Goal: Task Accomplishment & Management: Use online tool/utility

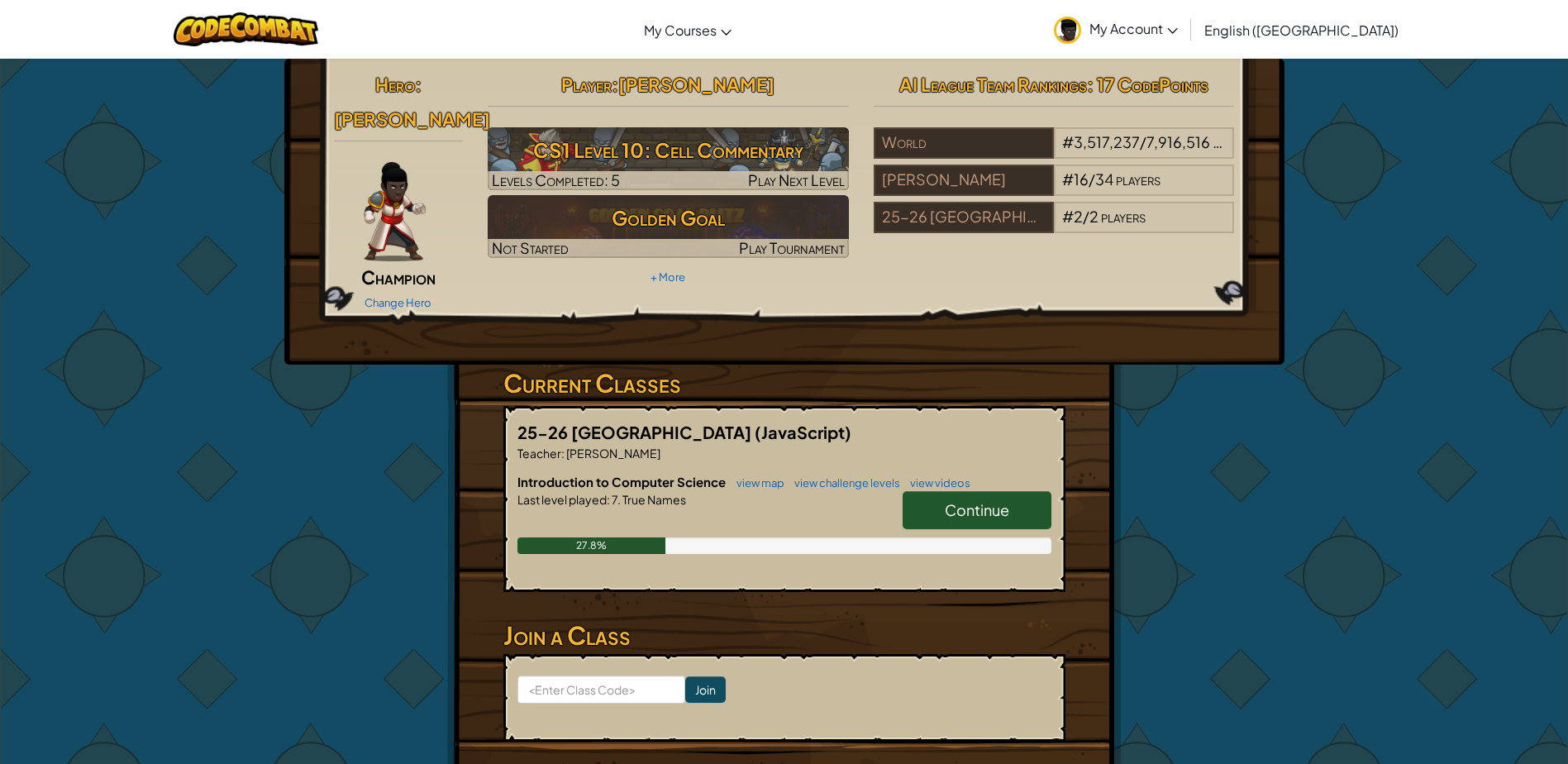
click at [946, 499] on link "Continue" at bounding box center [977, 510] width 149 height 38
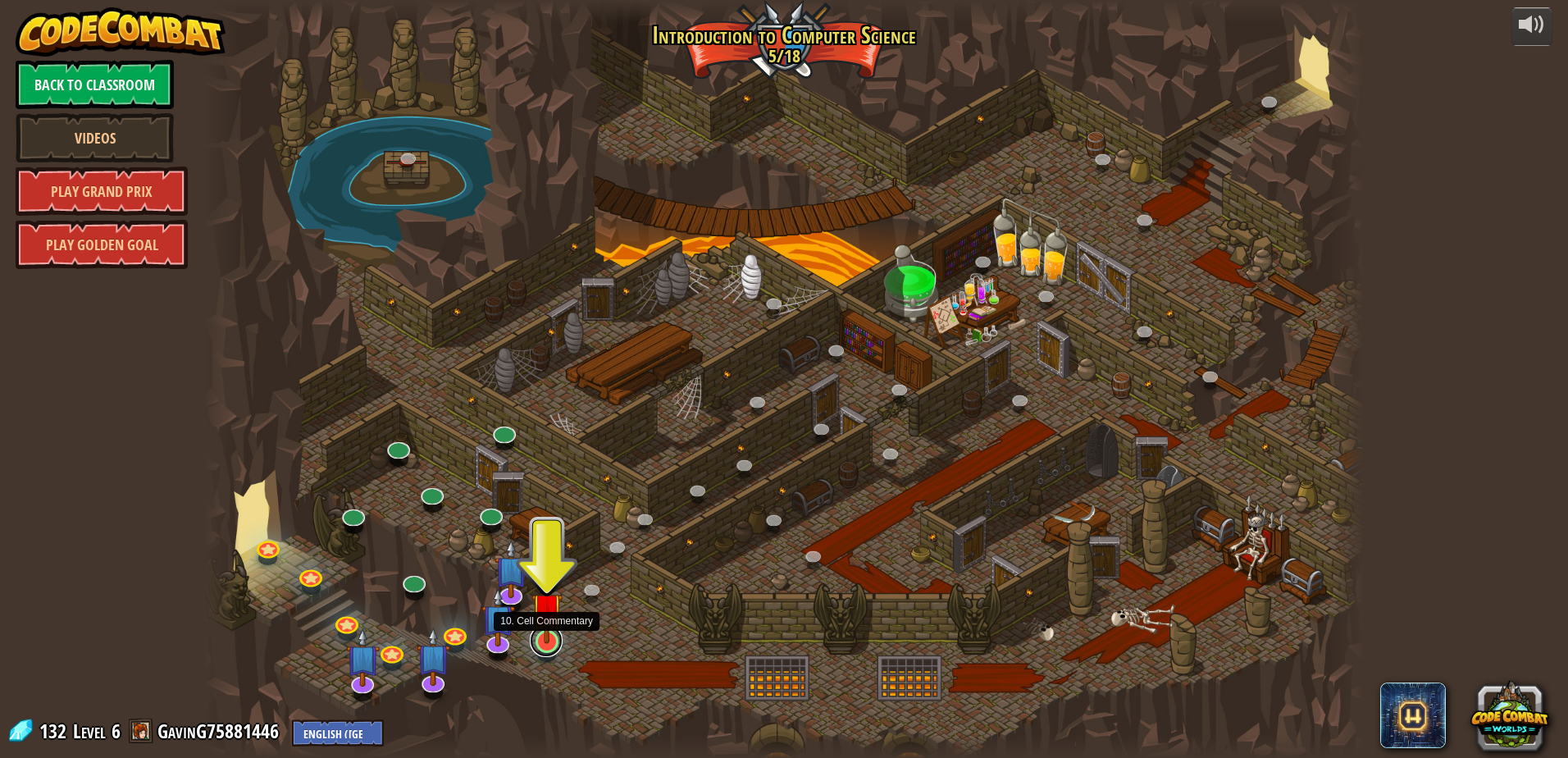
click at [542, 646] on link at bounding box center [546, 640] width 33 height 33
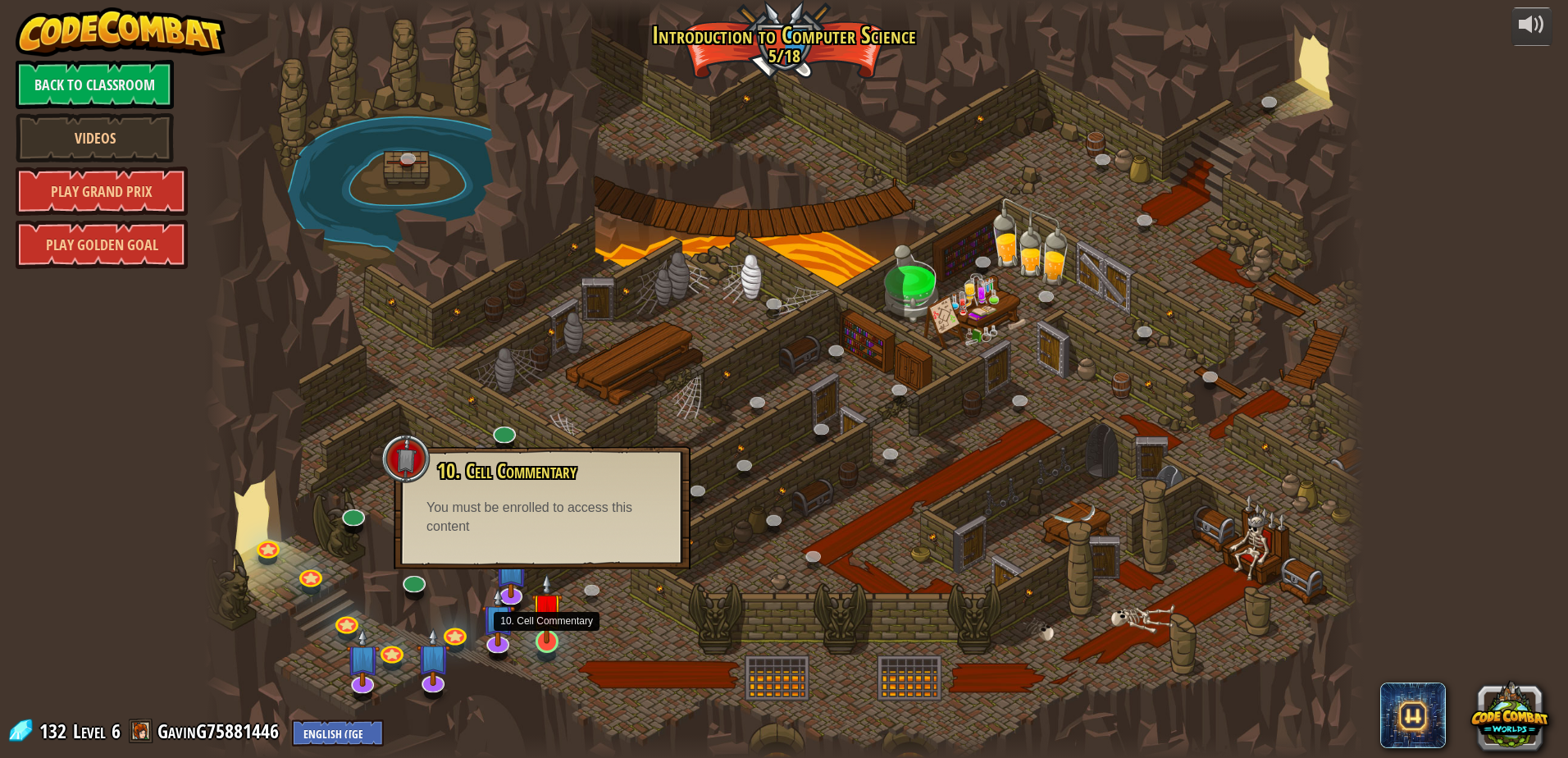
click at [547, 637] on img at bounding box center [547, 608] width 31 height 72
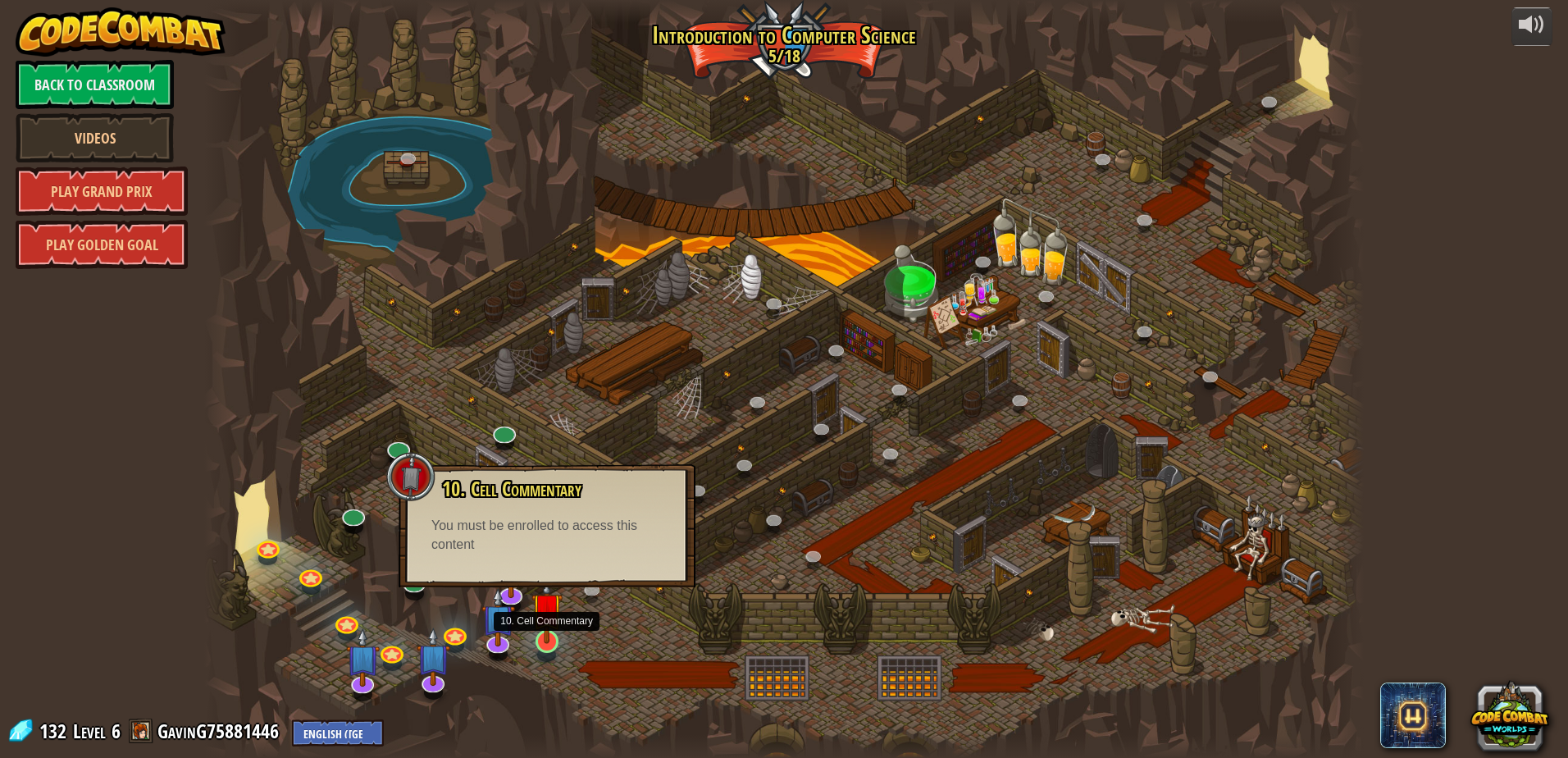
click at [547, 637] on img at bounding box center [547, 608] width 31 height 72
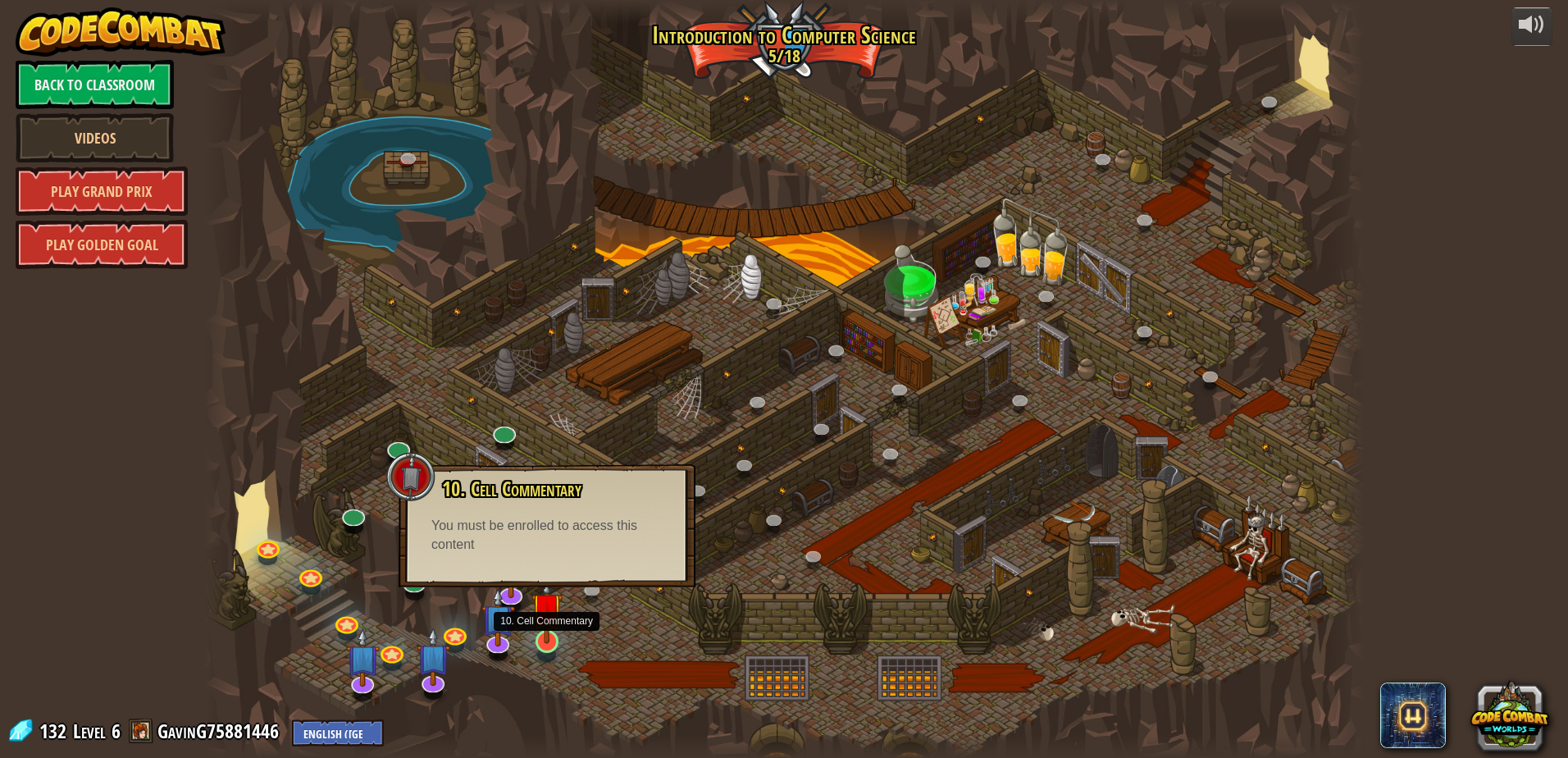
click at [547, 637] on img at bounding box center [547, 608] width 31 height 72
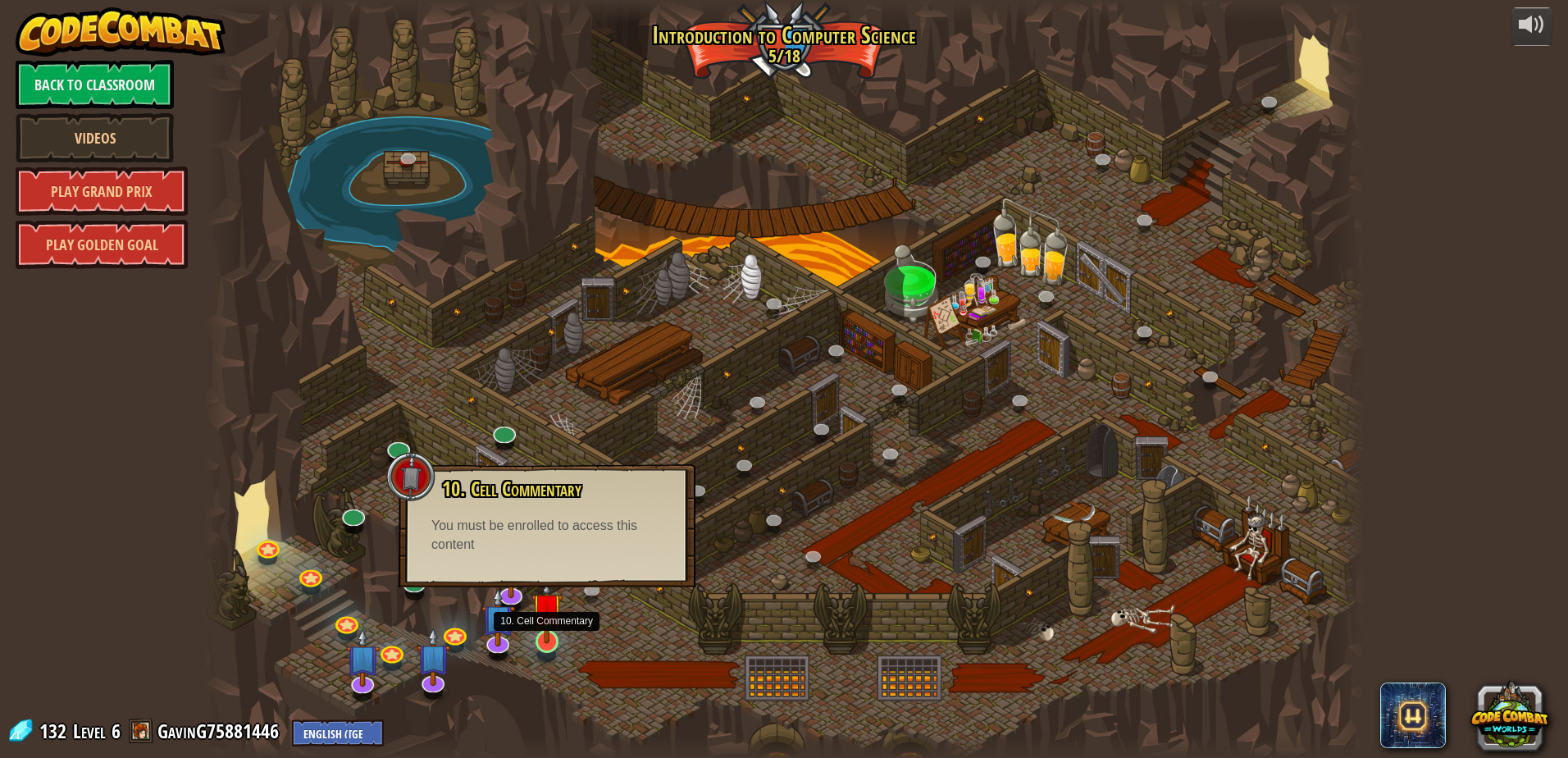
click at [547, 637] on img at bounding box center [547, 608] width 31 height 72
click at [747, 355] on div at bounding box center [784, 379] width 1160 height 758
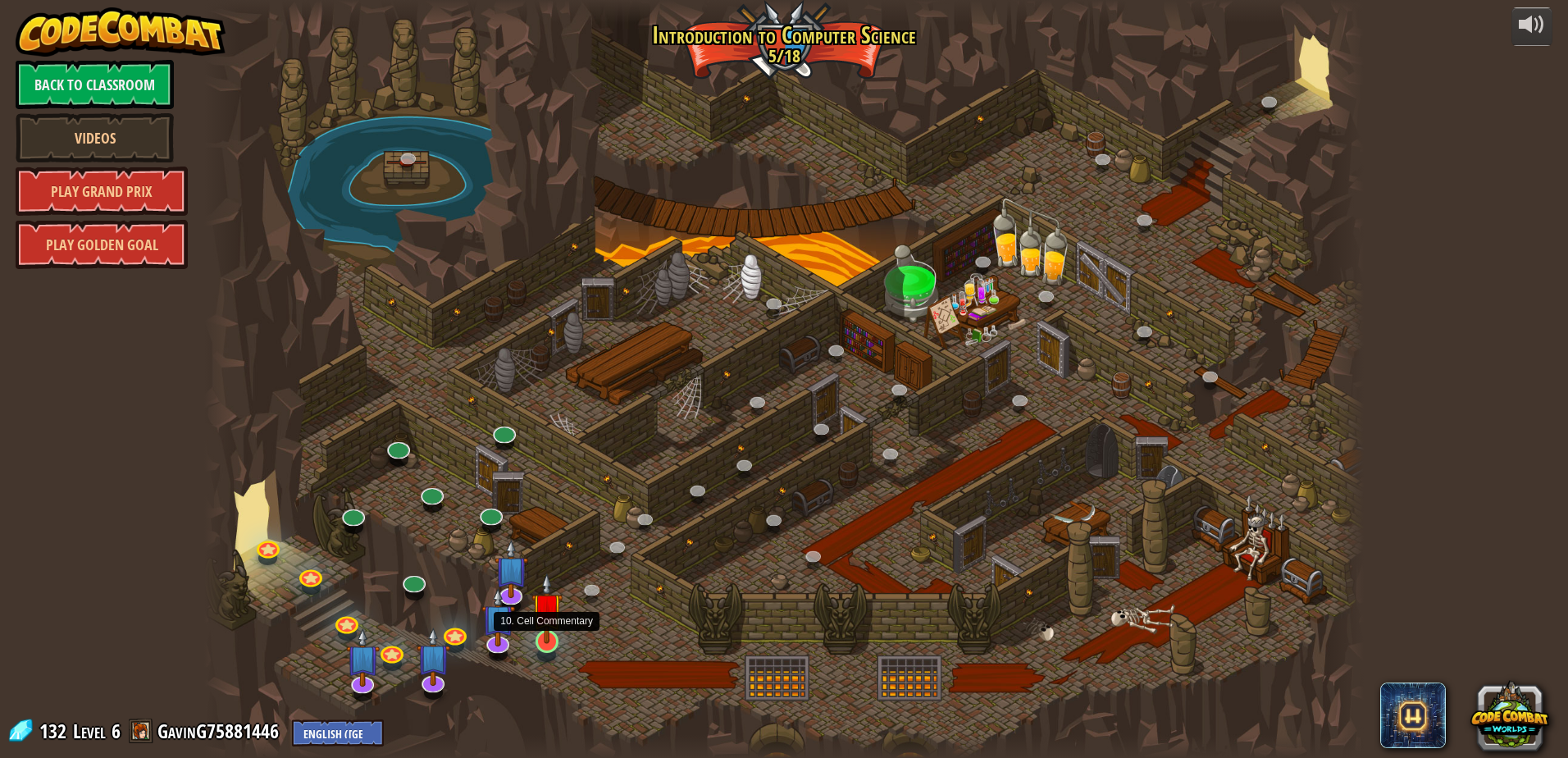
click at [560, 642] on img at bounding box center [547, 608] width 31 height 72
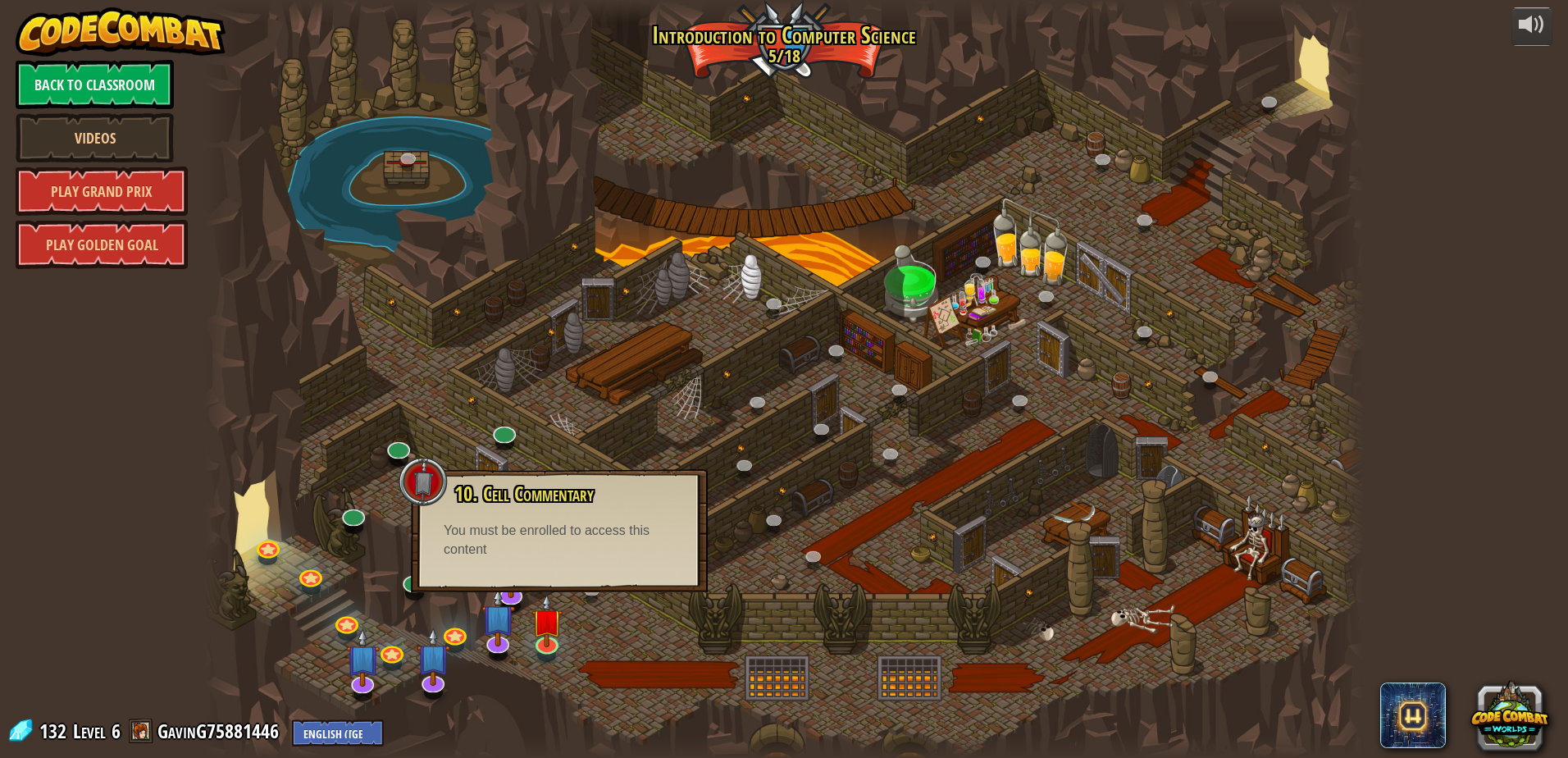
click at [418, 475] on div at bounding box center [423, 481] width 49 height 49
click at [275, 551] on link at bounding box center [267, 543] width 33 height 33
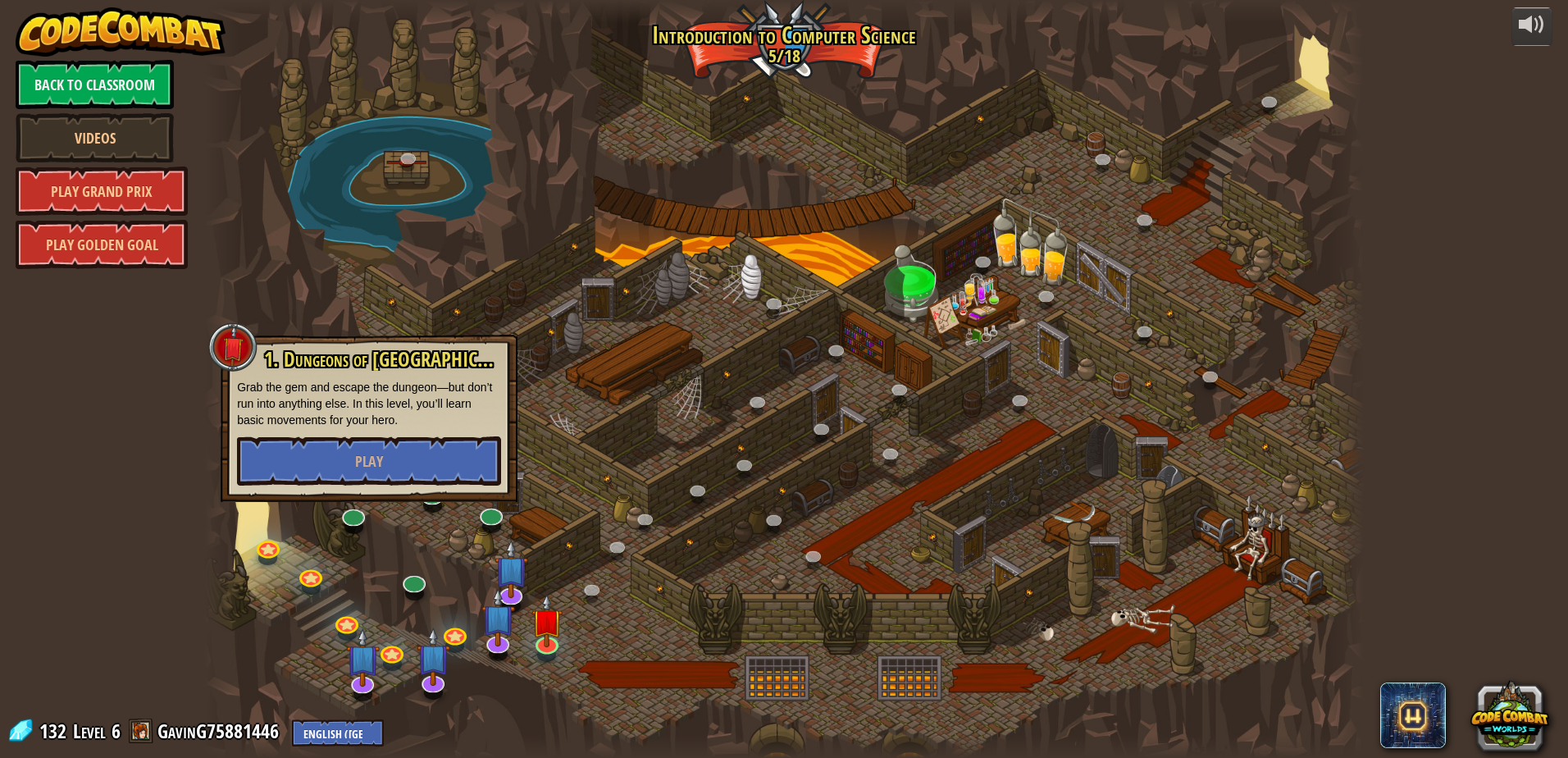
drag, startPoint x: 323, startPoint y: 585, endPoint x: 357, endPoint y: 600, distance: 37.2
click at [325, 586] on div at bounding box center [784, 379] width 1160 height 758
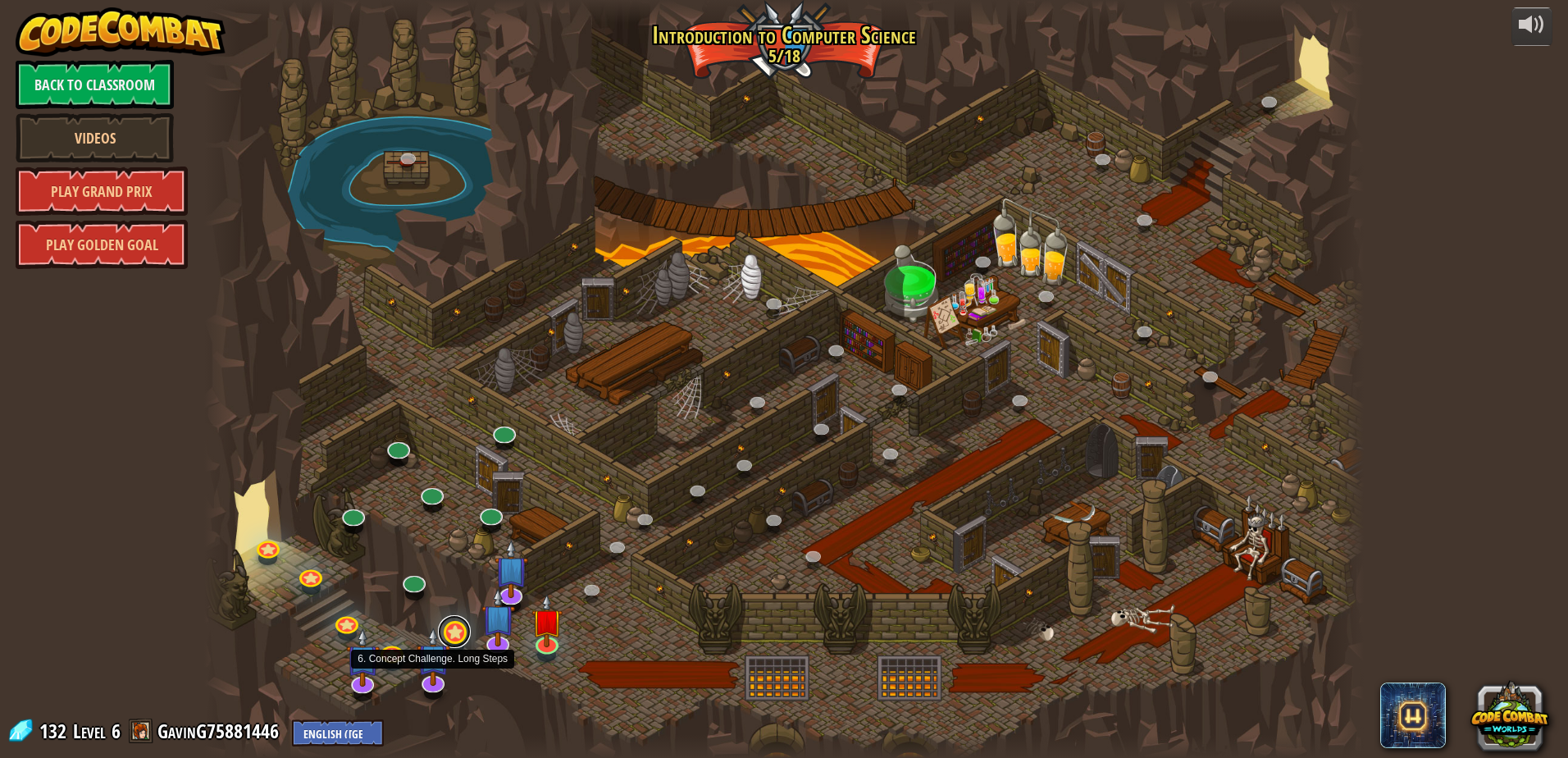
click at [465, 632] on link at bounding box center [453, 631] width 33 height 33
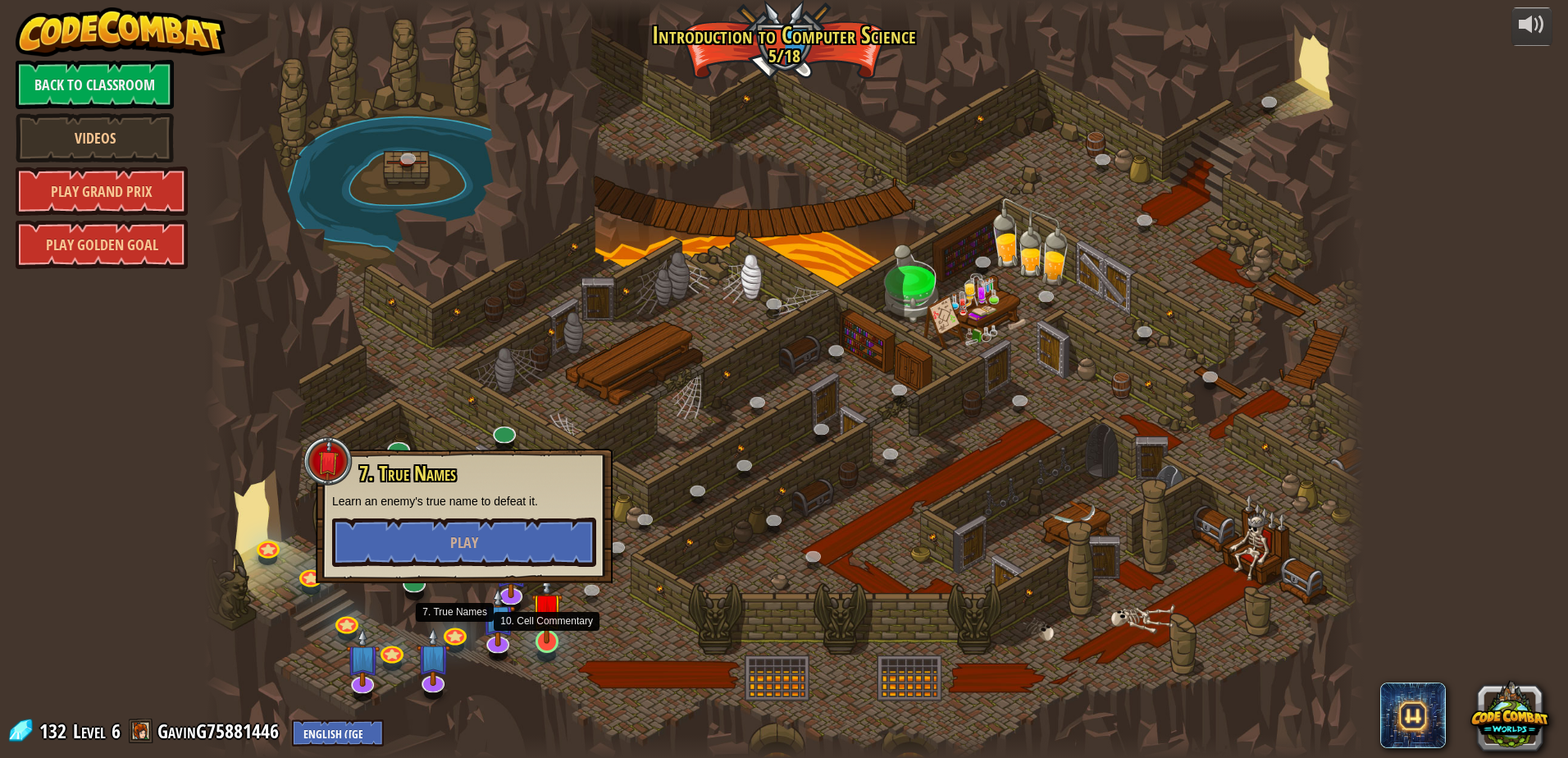
click at [545, 610] on img at bounding box center [547, 608] width 31 height 72
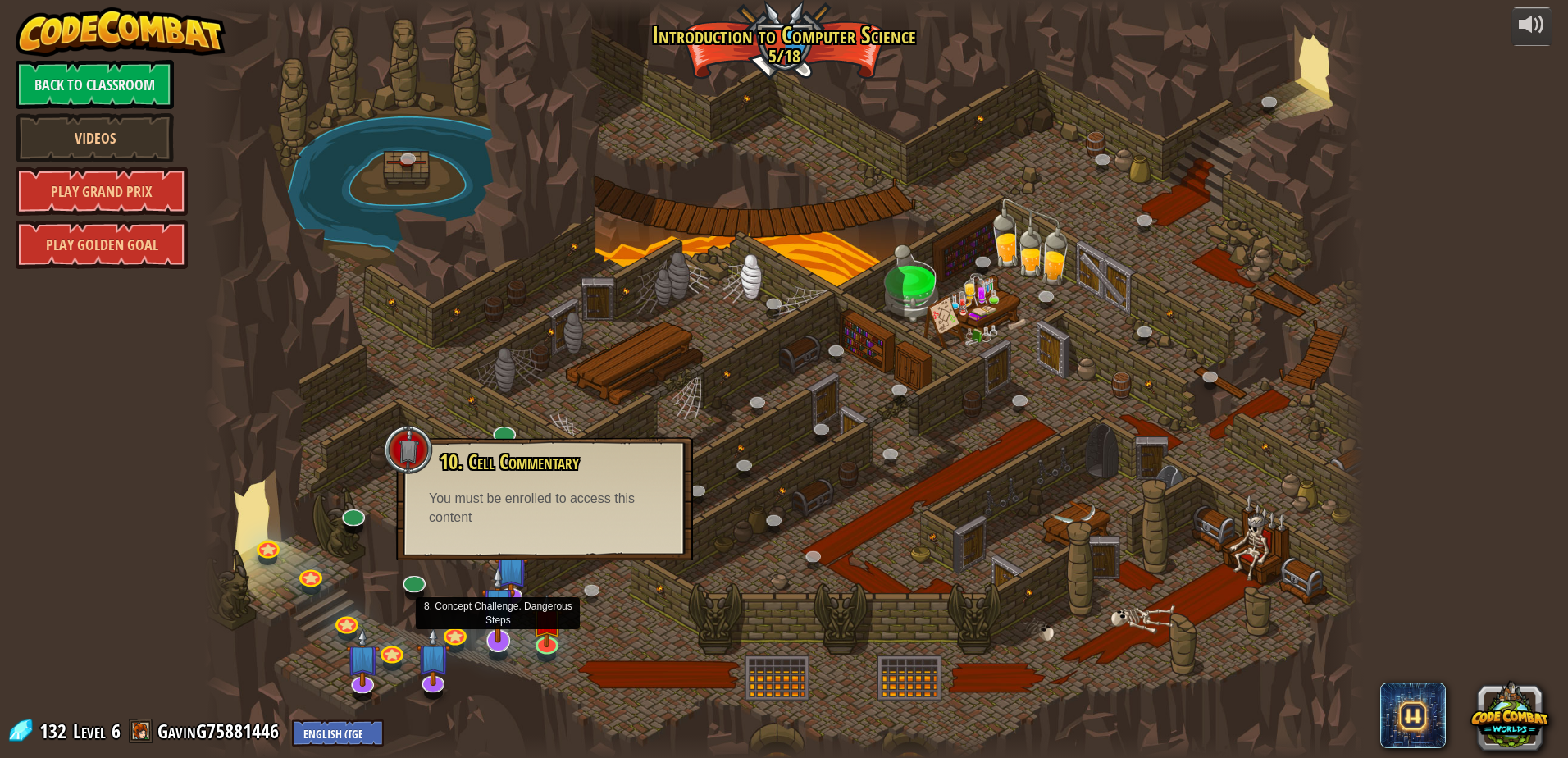
click at [509, 592] on img at bounding box center [498, 604] width 34 height 78
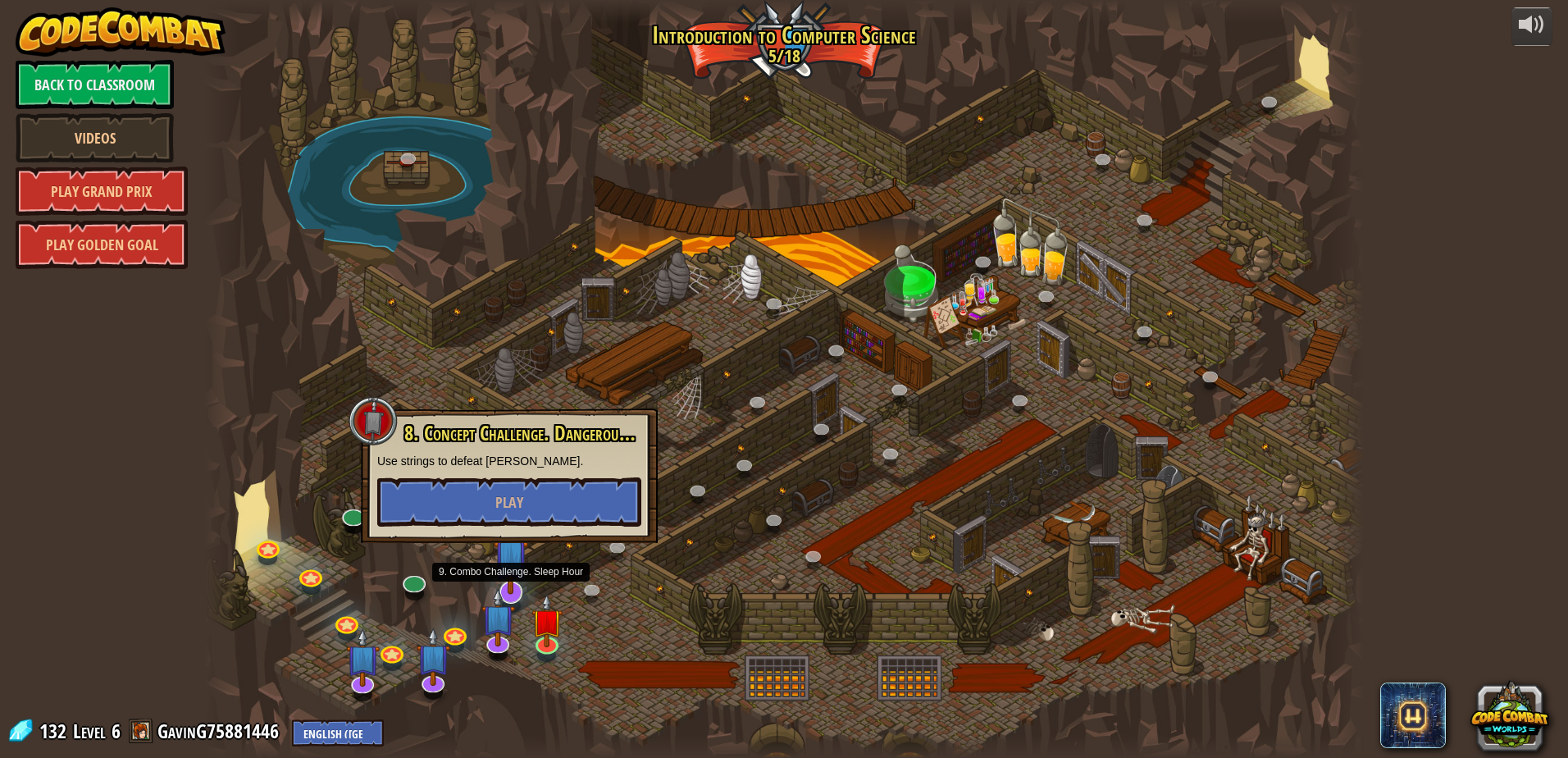
click at [508, 579] on img at bounding box center [510, 556] width 34 height 78
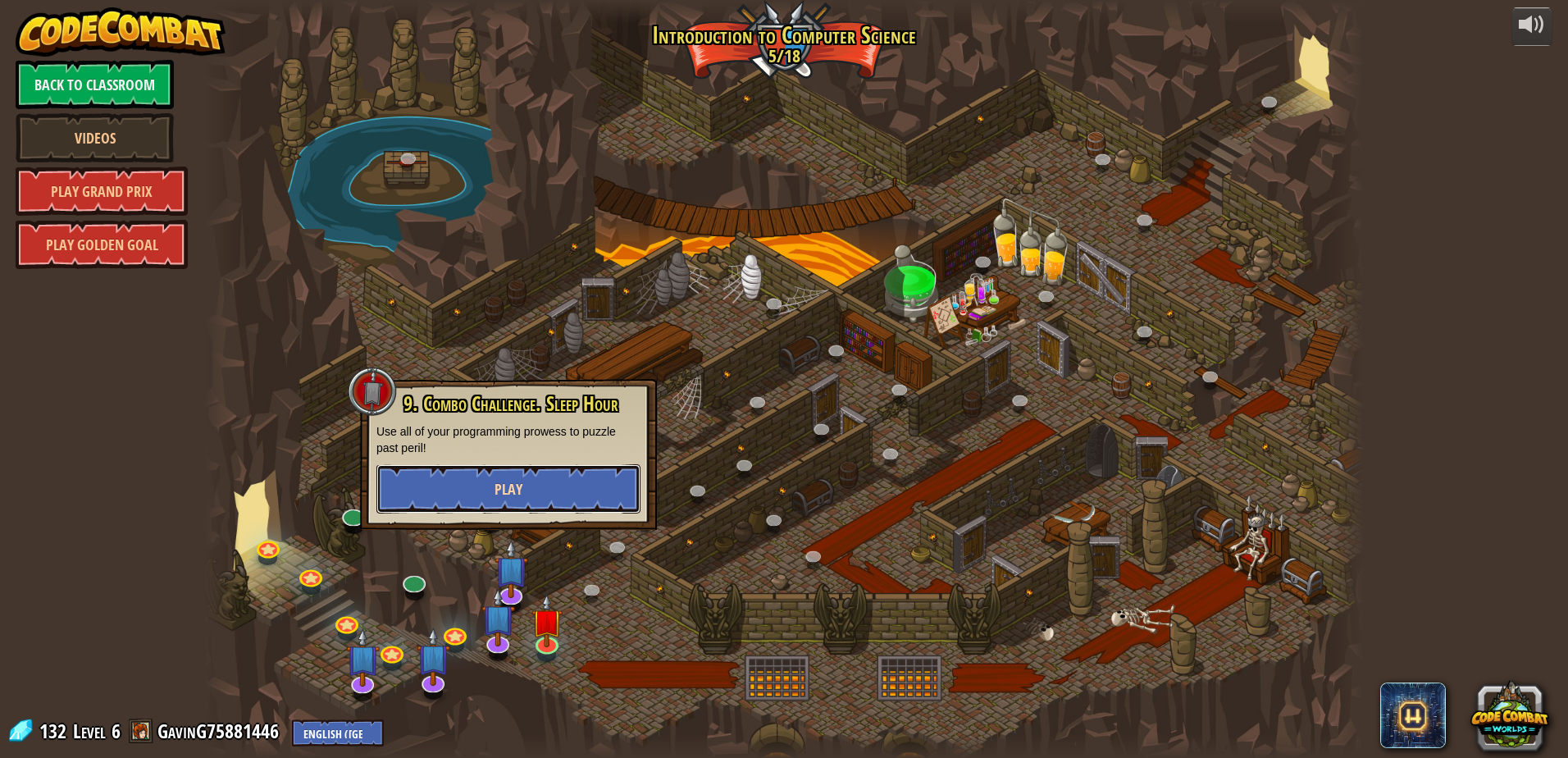
click at [500, 475] on button "Play" at bounding box center [508, 489] width 264 height 49
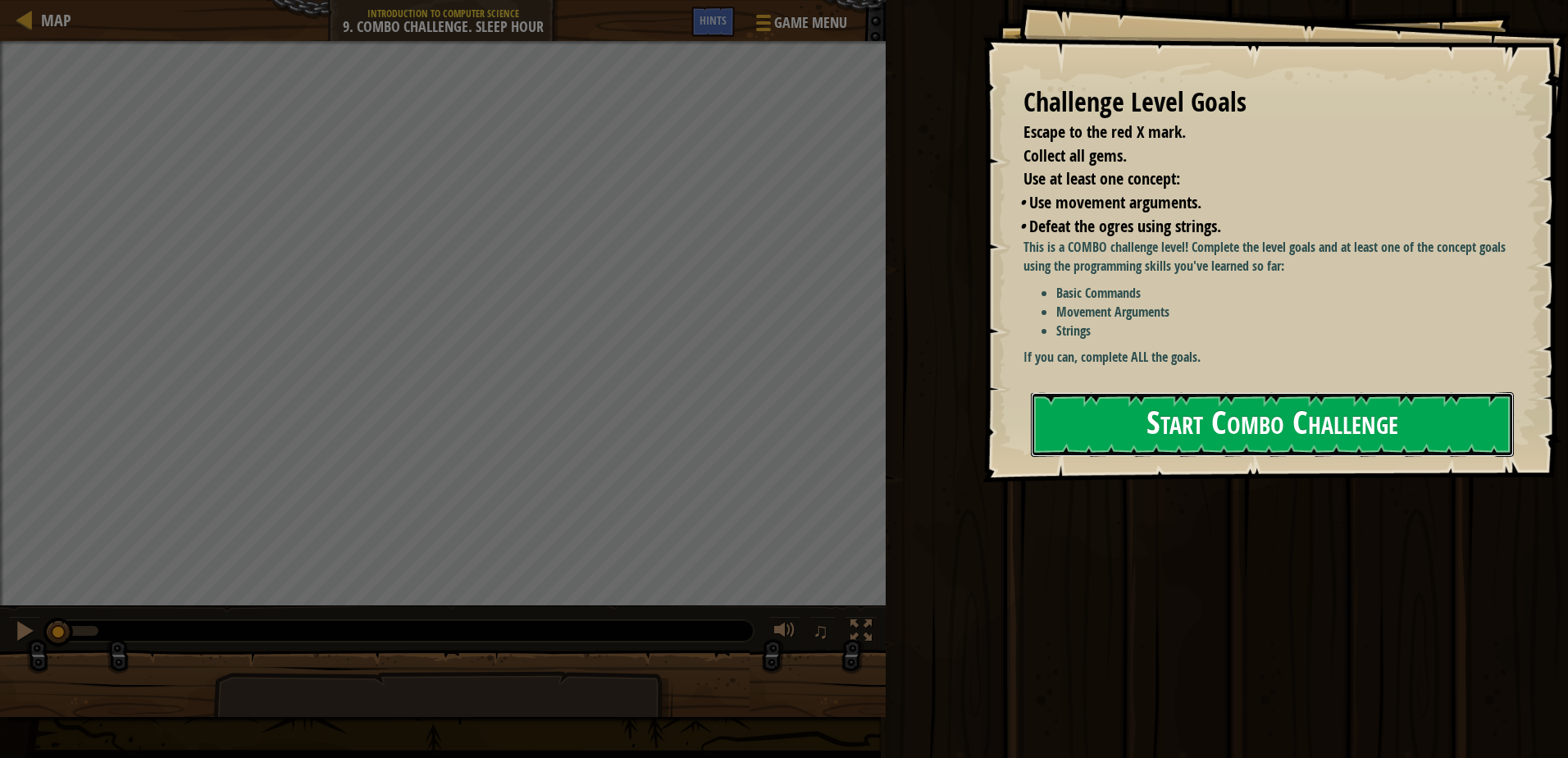
click at [1206, 411] on button "Start Combo Challenge" at bounding box center [1272, 425] width 483 height 65
